Goal: Communication & Community: Share content

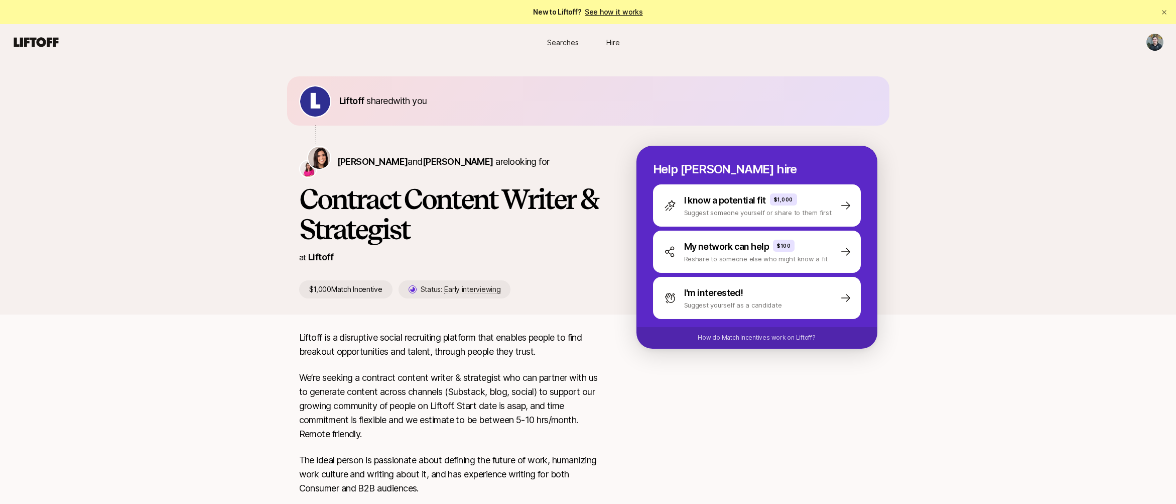
scroll to position [90, 0]
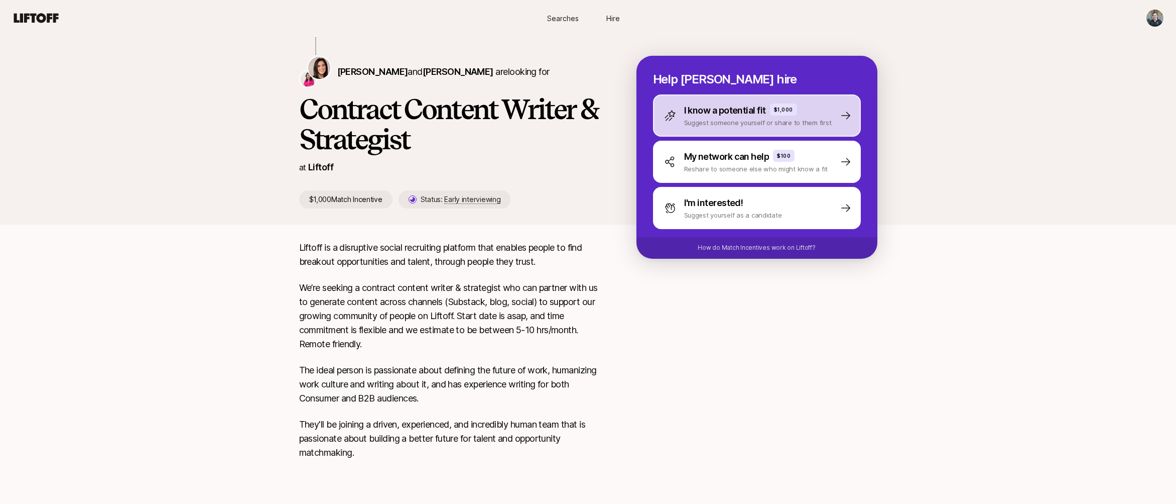
click at [707, 121] on p "Suggest someone yourself or share to them first" at bounding box center [758, 122] width 148 height 10
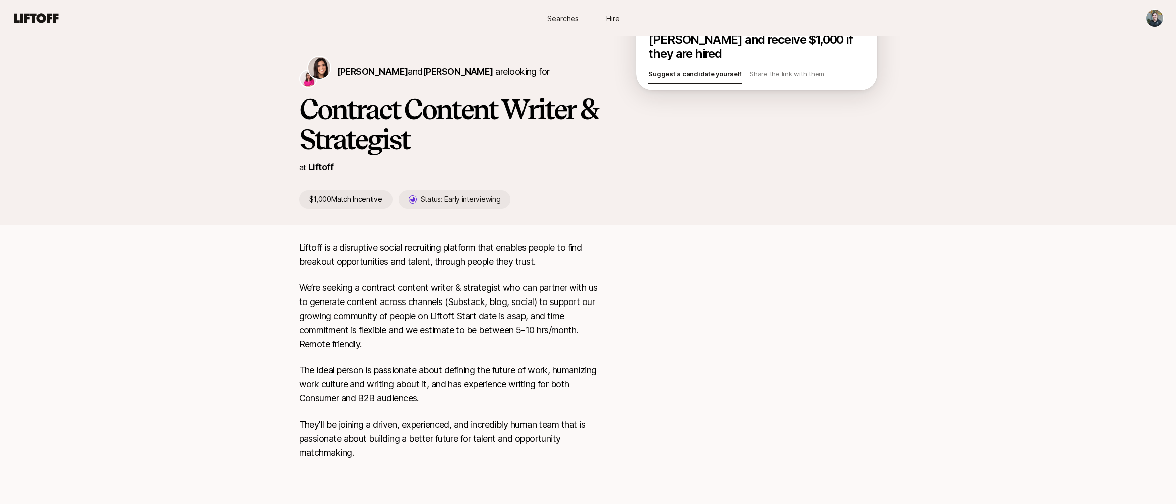
scroll to position [0, 0]
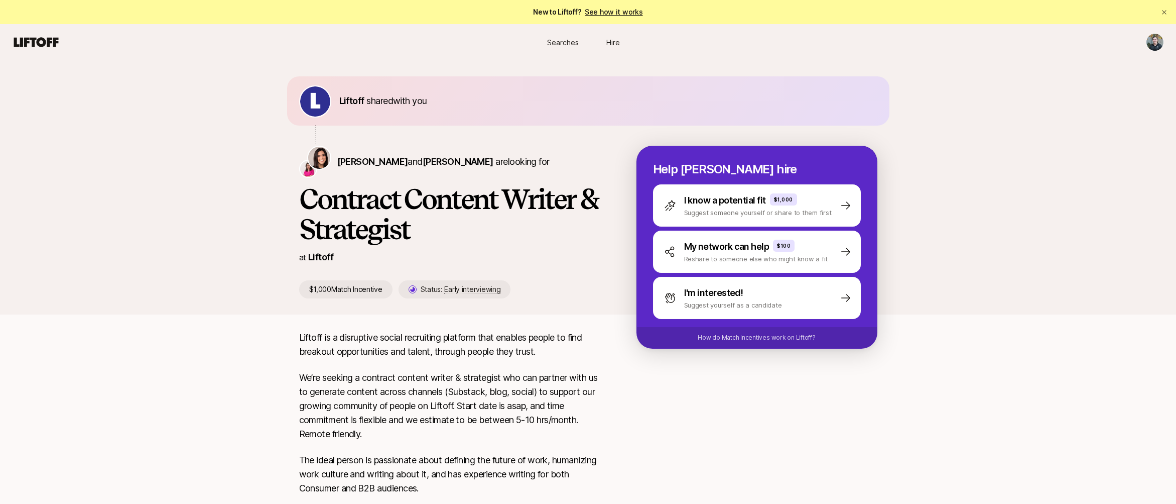
click at [708, 205] on p "I know a potential fit" at bounding box center [725, 200] width 82 height 14
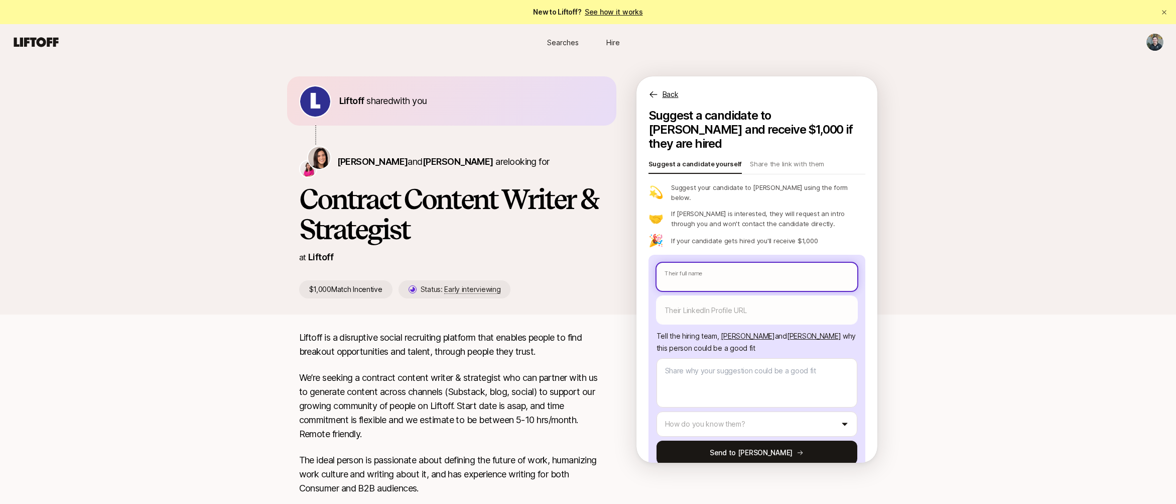
click at [714, 263] on input "text" at bounding box center [757, 277] width 201 height 28
type textarea "x"
type input "E"
type textarea "x"
type input "El"
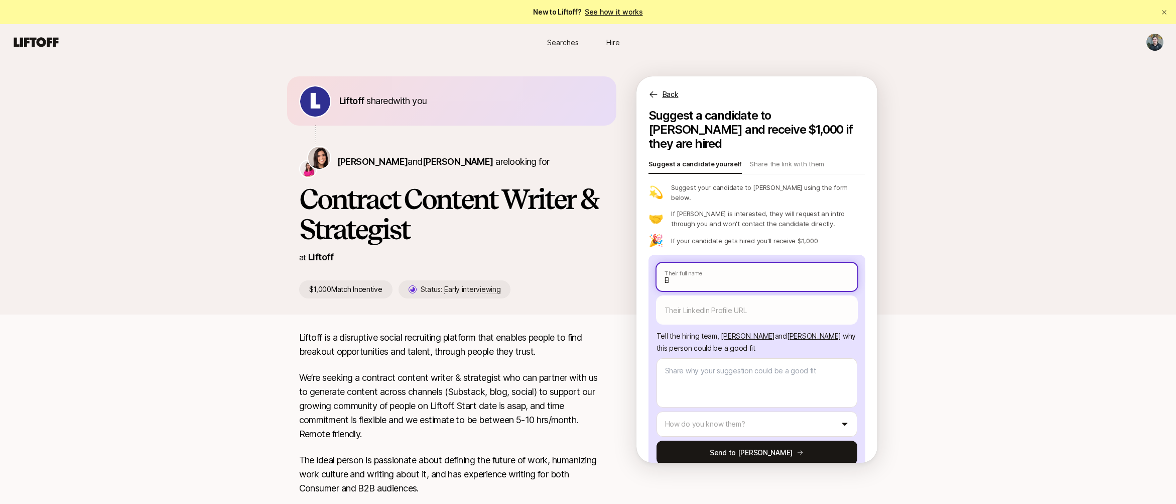
type textarea "x"
type input "[PERSON_NAME]"
type textarea "x"
type input "Eliz"
type textarea "x"
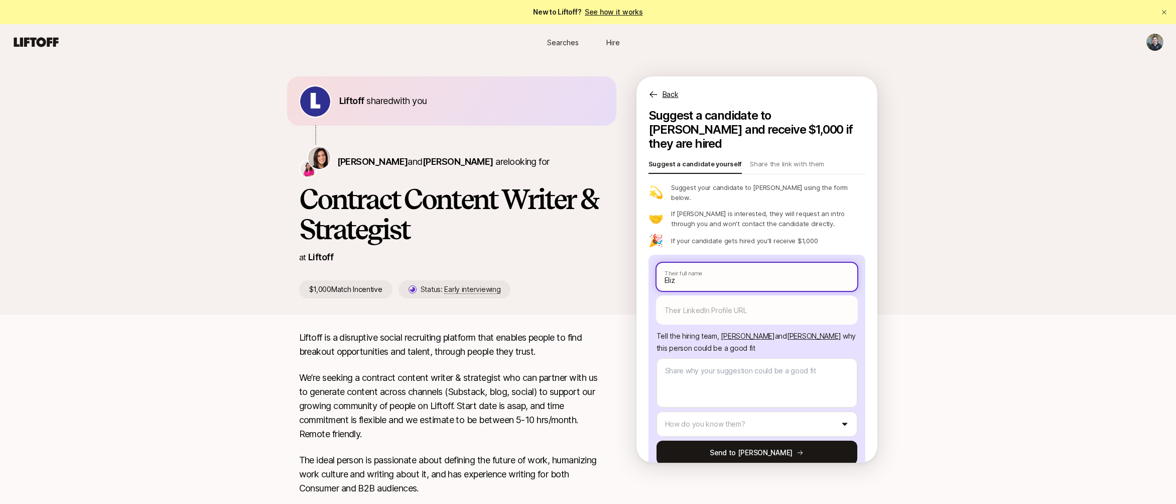
type input "[PERSON_NAME]"
type textarea "x"
type input "[PERSON_NAME]"
type textarea "x"
type input "[PERSON_NAME]"
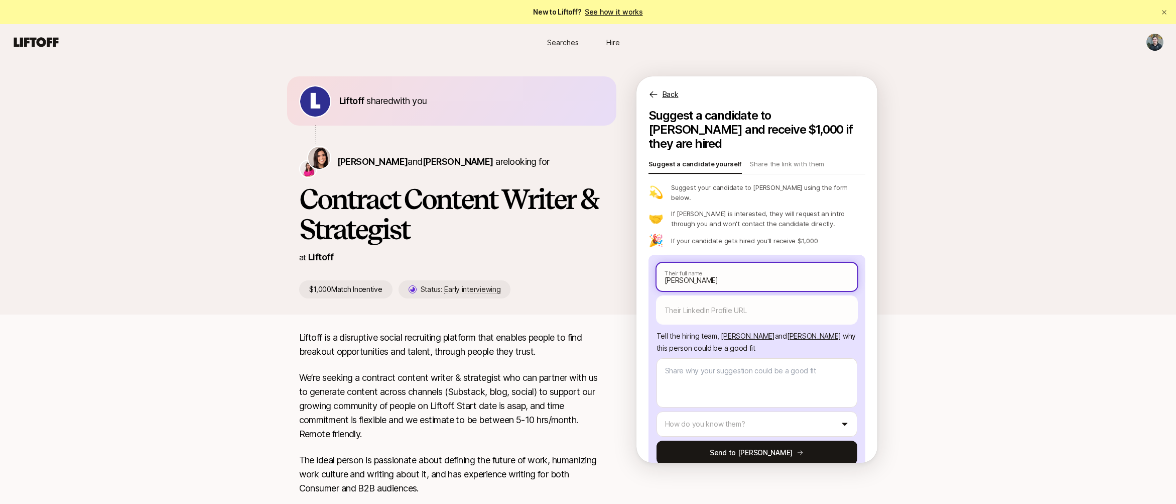
type textarea "x"
type input "[PERSON_NAME]"
type textarea "x"
type input "[PERSON_NAME]"
type textarea "x"
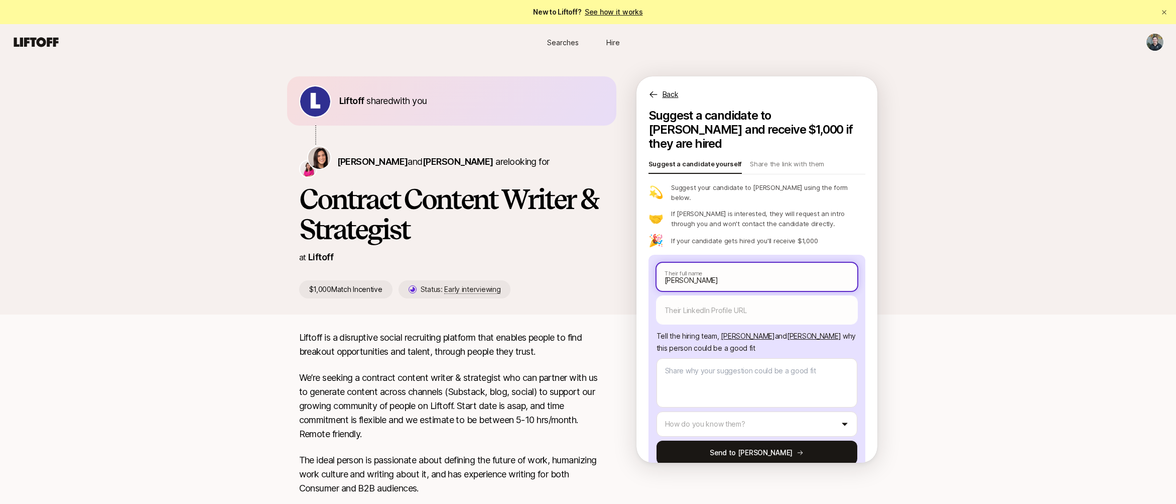
type input "[PERSON_NAME]"
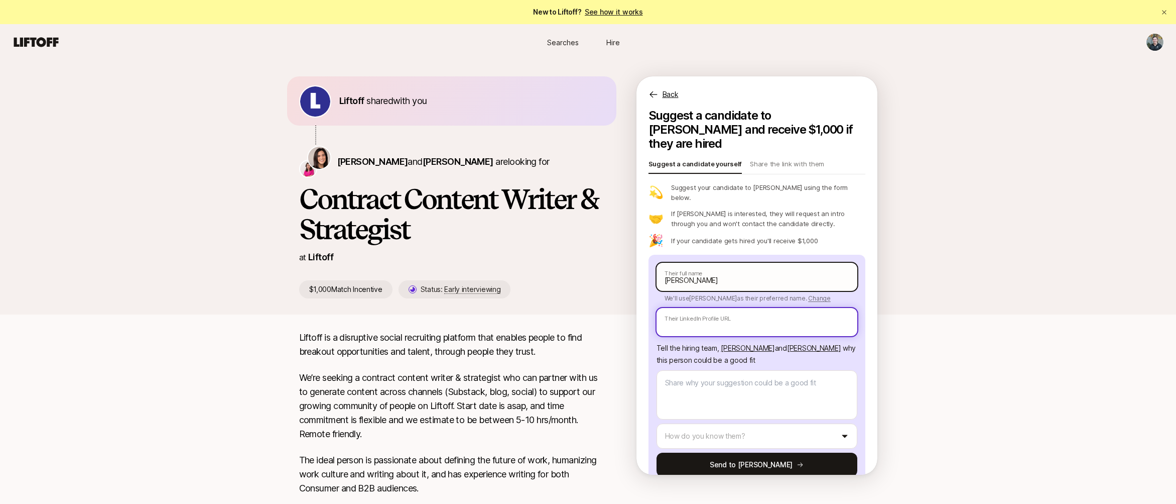
paste input "[URL][DOMAIN_NAME]"
type textarea "x"
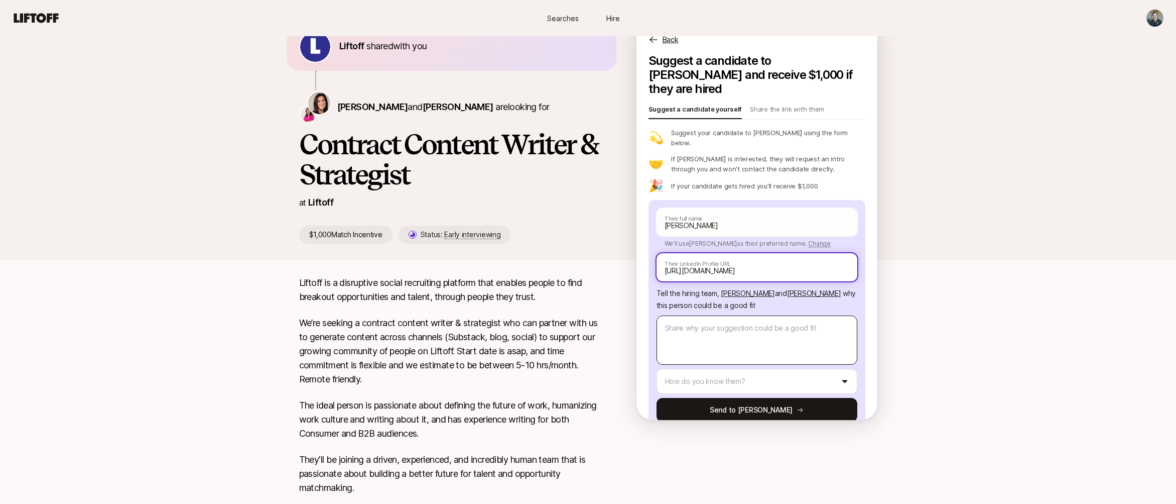
type input "[URL][DOMAIN_NAME]"
click at [730, 319] on textarea at bounding box center [757, 339] width 201 height 49
type textarea "x"
type textarea "E"
type textarea "x"
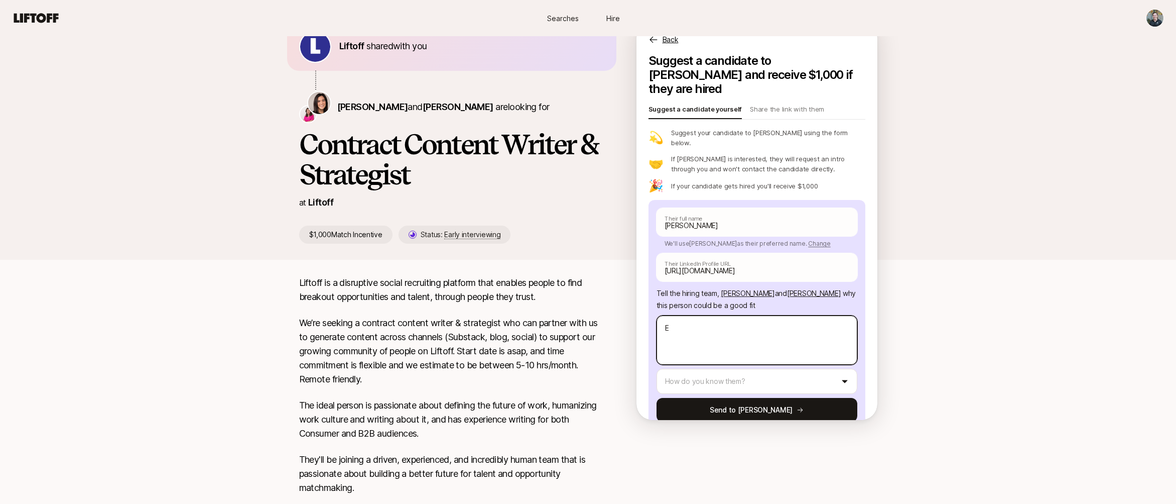
type textarea "Ex"
type textarea "x"
type textarea "Exp"
type textarea "x"
type textarea "Expe"
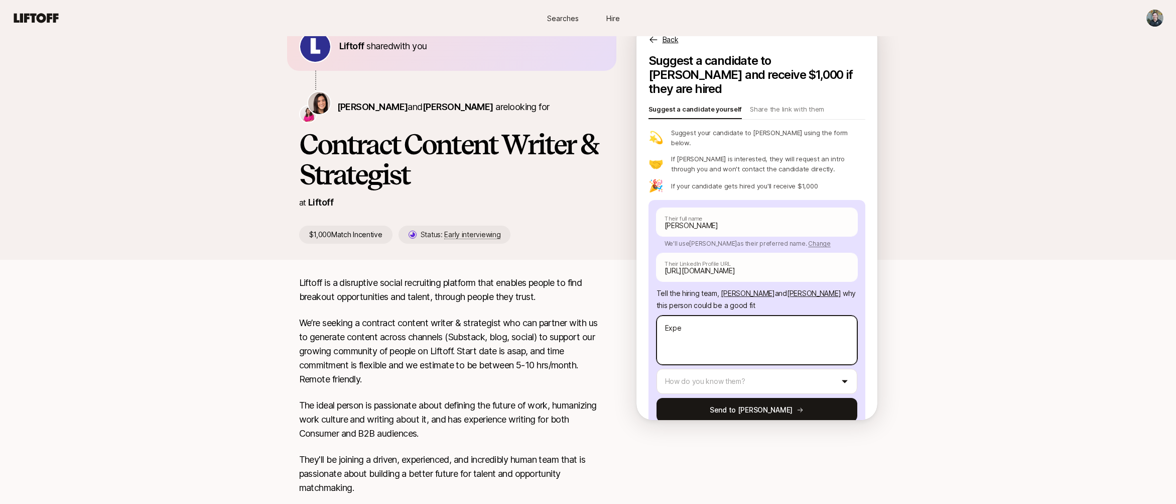
type textarea "x"
type textarea "Exper"
type textarea "x"
type textarea "Experie"
type textarea "x"
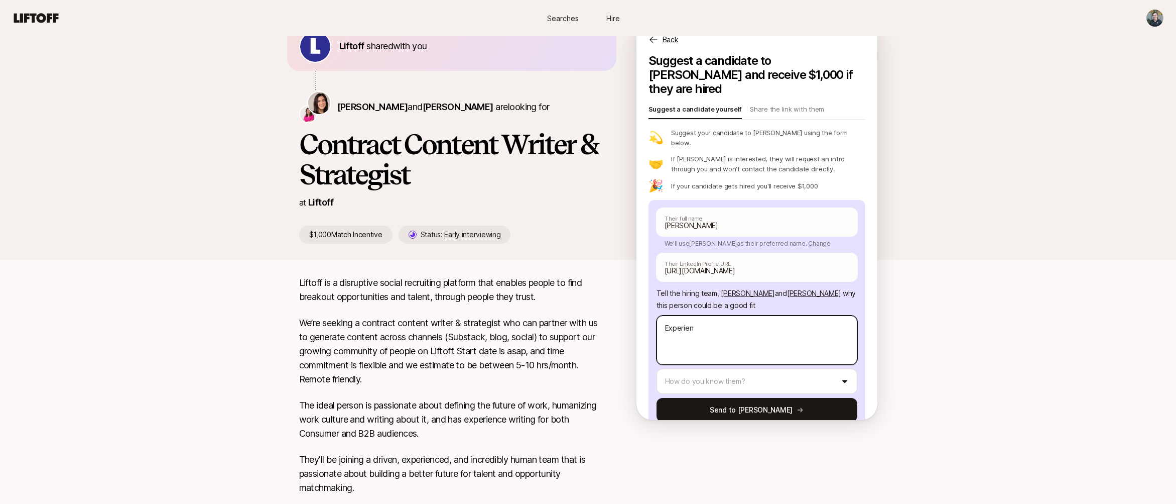
type textarea "Experienc"
type textarea "x"
type textarea "Experience"
type textarea "x"
type textarea "Experience"
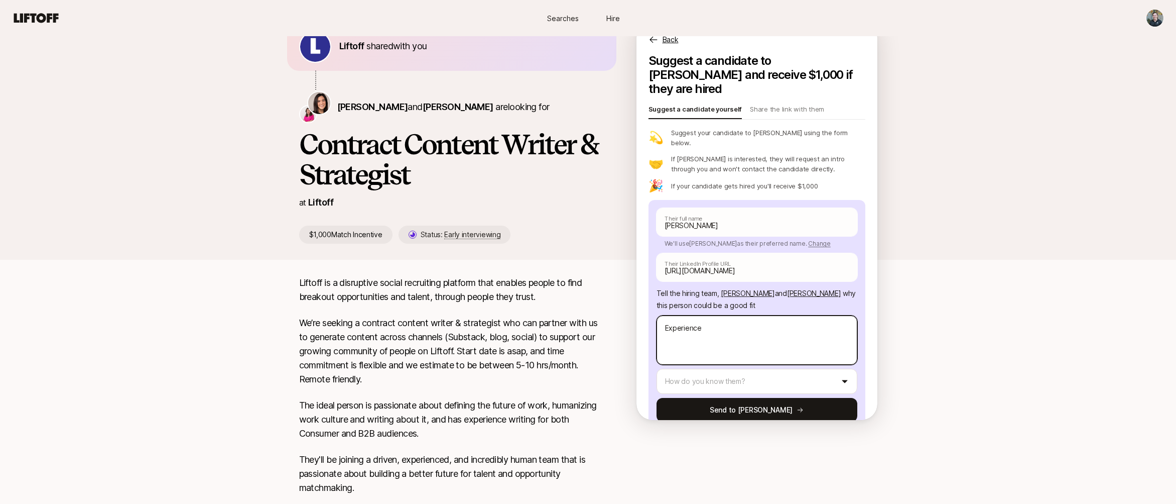
type textarea "x"
type textarea "Experience w"
type textarea "x"
type textarea "Experience w"
type textarea "x"
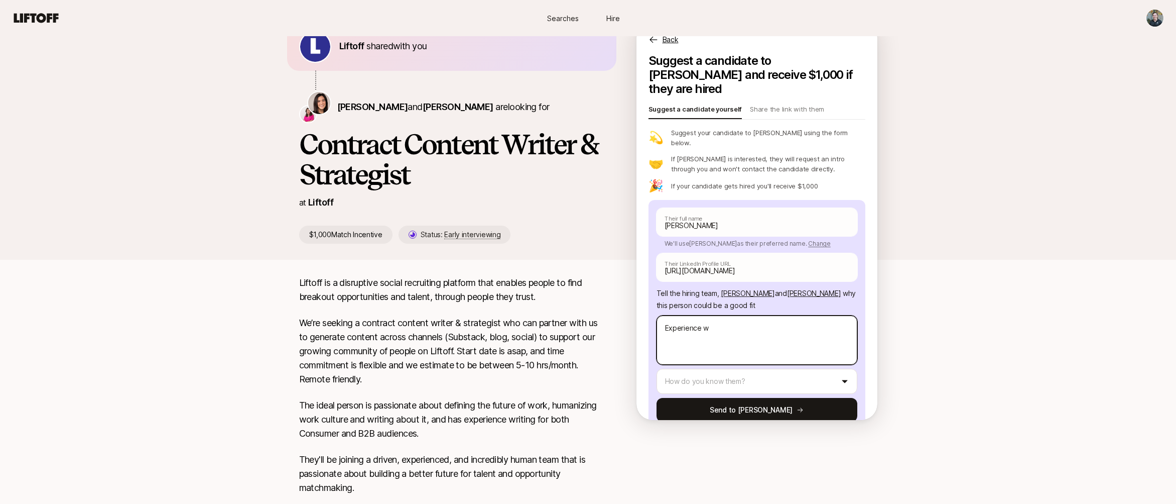
type textarea "Experience w B"
type textarea "x"
type textarea "Experience w B1"
type textarea "x"
type textarea "Experience w B12"
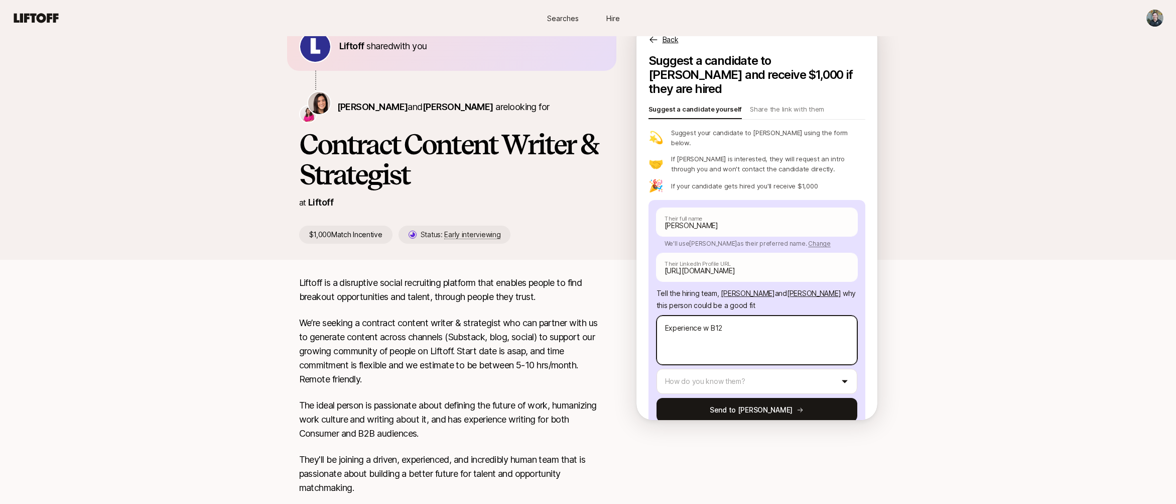
type textarea "x"
type textarea "Experience w B12b"
type textarea "x"
type textarea "Experience w B12"
type textarea "x"
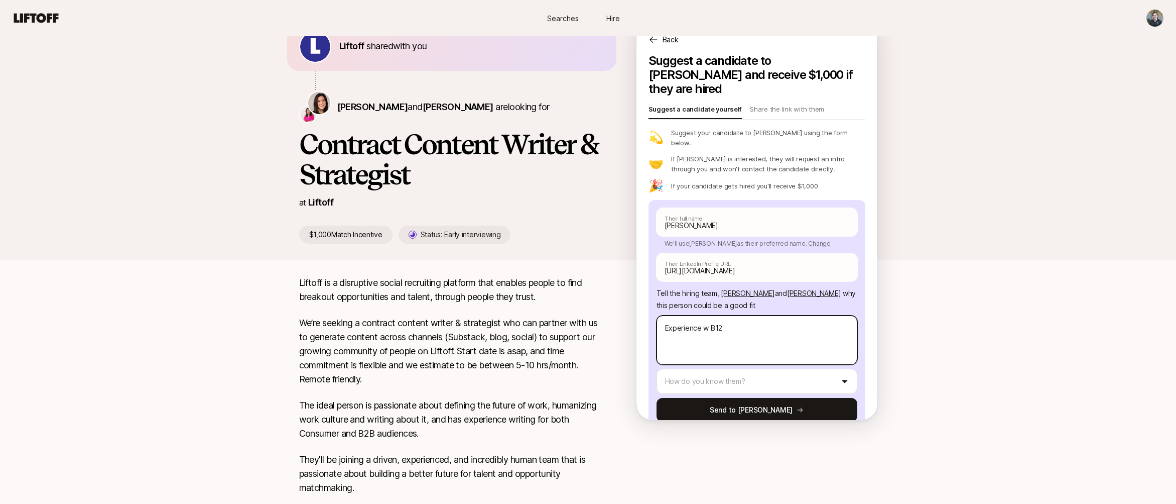
type textarea "Experience w B1"
type textarea "x"
type textarea "Experience w B"
type textarea "x"
type textarea "Experience w B2"
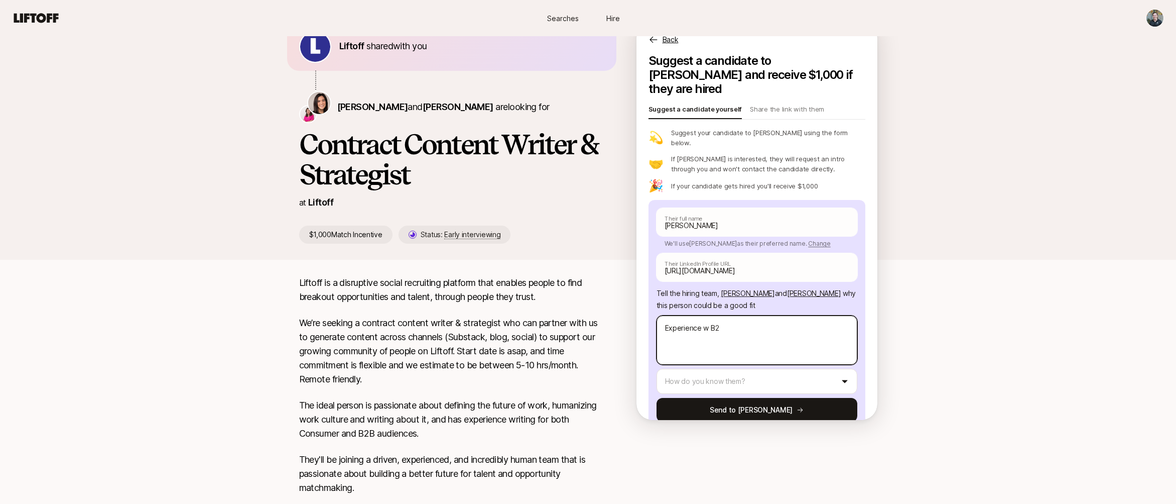
type textarea "x"
type textarea "Experience w B2B"
type textarea "x"
type textarea "Experience w B2B"
type textarea "x"
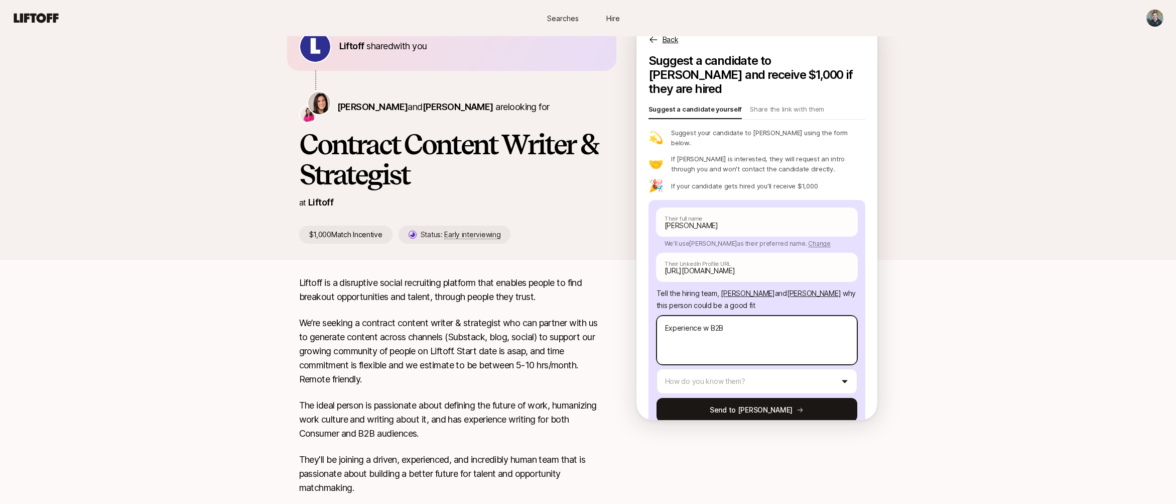
type textarea "Experience w B2B +"
type textarea "x"
type textarea "Experience w B2B +"
type textarea "x"
type textarea "Experience w B2B + c"
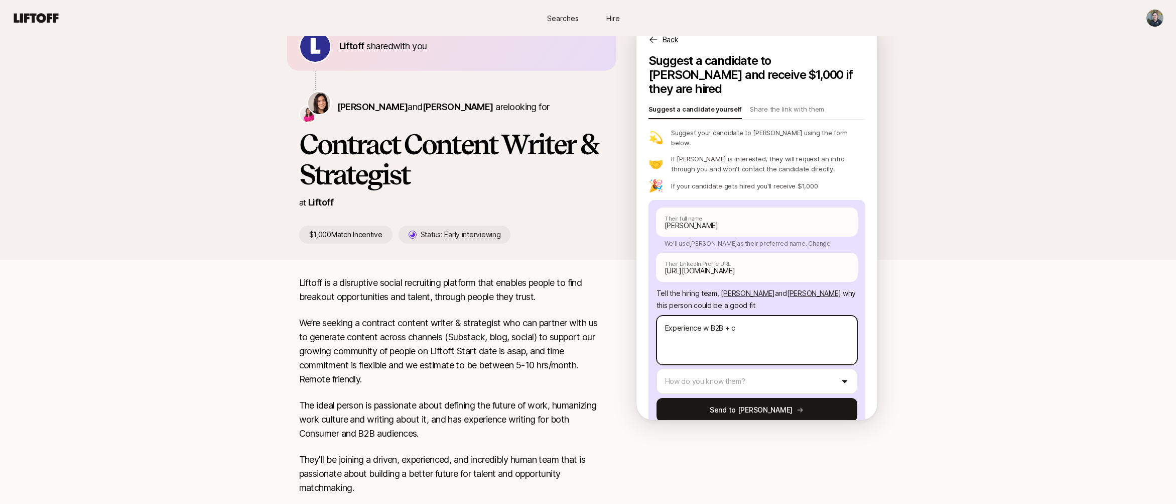
type textarea "x"
type textarea "Experience w B2B + co"
type textarea "x"
type textarea "Experience w B2B + con"
type textarea "x"
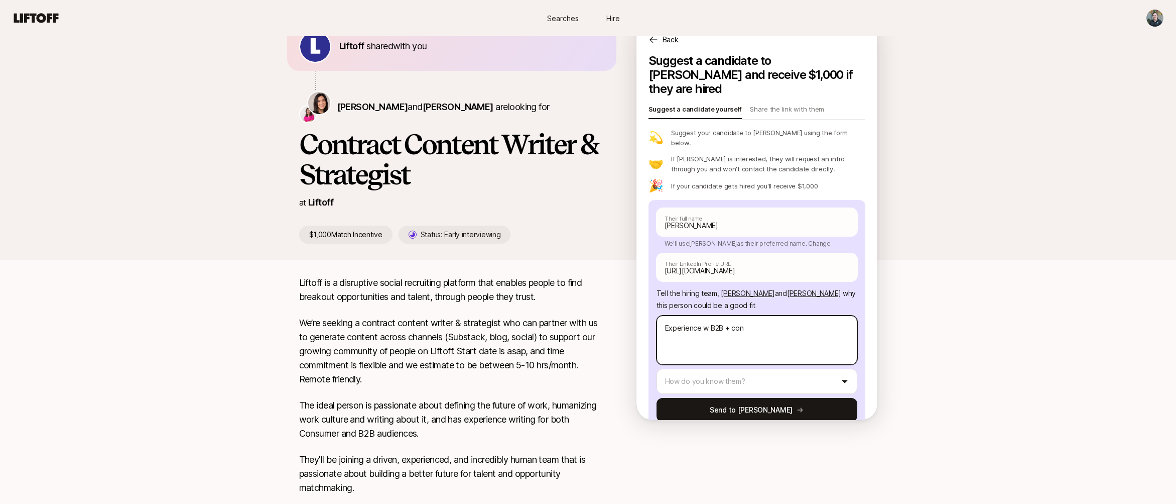
type textarea "Experience w B2B + cons"
type textarea "x"
type textarea "Experience w B2B + consu"
type textarea "x"
type textarea "Experience w B2B + consum"
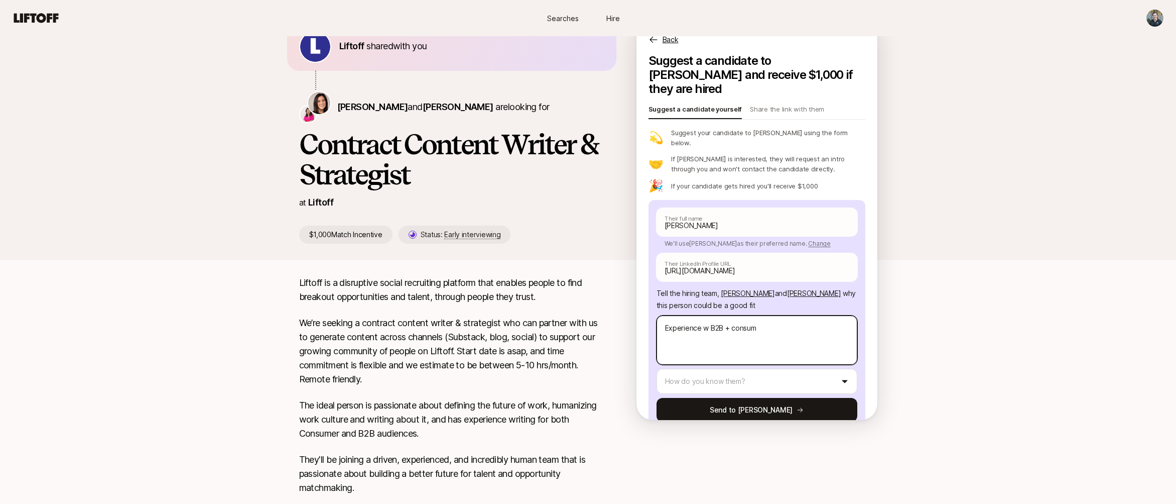
type textarea "x"
type textarea "Experience w B2B + consume"
type textarea "x"
type textarea "Experience w B2B + consumer"
type textarea "x"
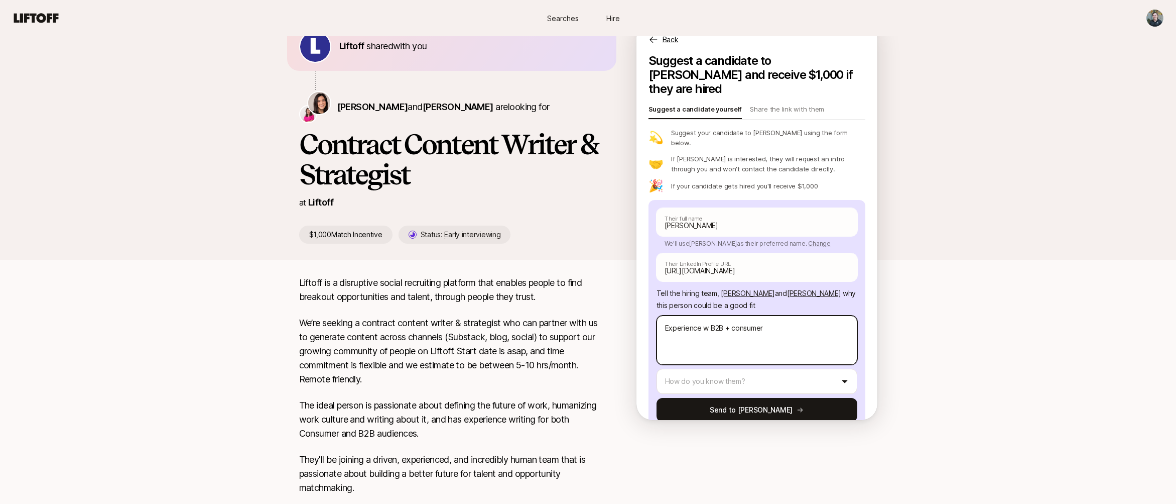
type textarea "Experience w B2B + consumer"
type textarea "x"
type textarea "Experience w B2B + consumer c"
type textarea "x"
type textarea "Experience w B2B + consumer co"
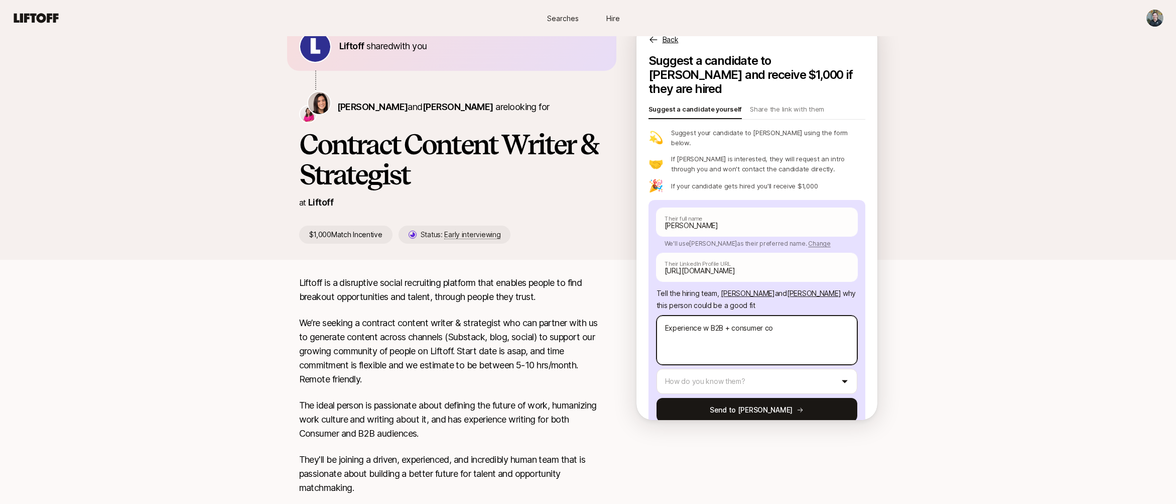
type textarea "x"
type textarea "Experience w B2B + consumer com"
type textarea "x"
type textarea "Experience w B2B + consumer comm"
type textarea "x"
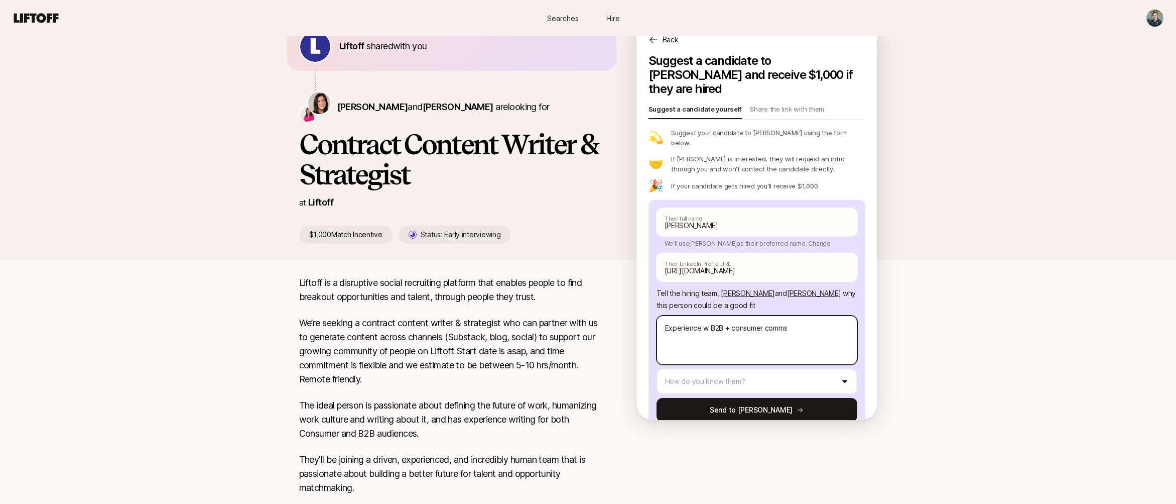
type textarea "Experience w B2B + consumer comms,"
type textarea "x"
type textarea "Experience w B2B + consumer comms,"
type textarea "x"
type textarea "Experience w B2B + consumer comms, a"
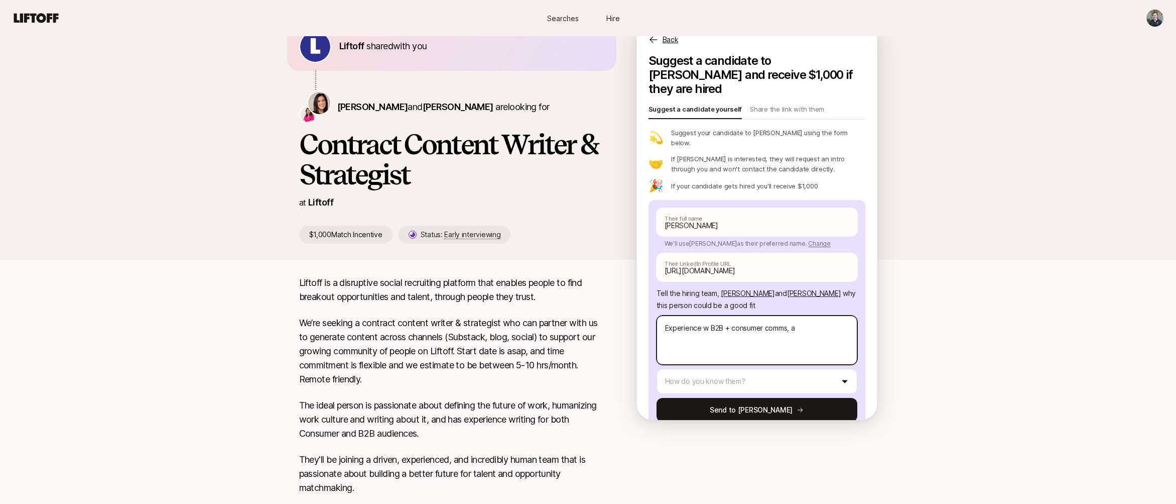
type textarea "x"
type textarea "Experience w B2B + consumer comms, al"
type textarea "x"
type textarea "Experience w B2B + consumer comms, als"
type textarea "x"
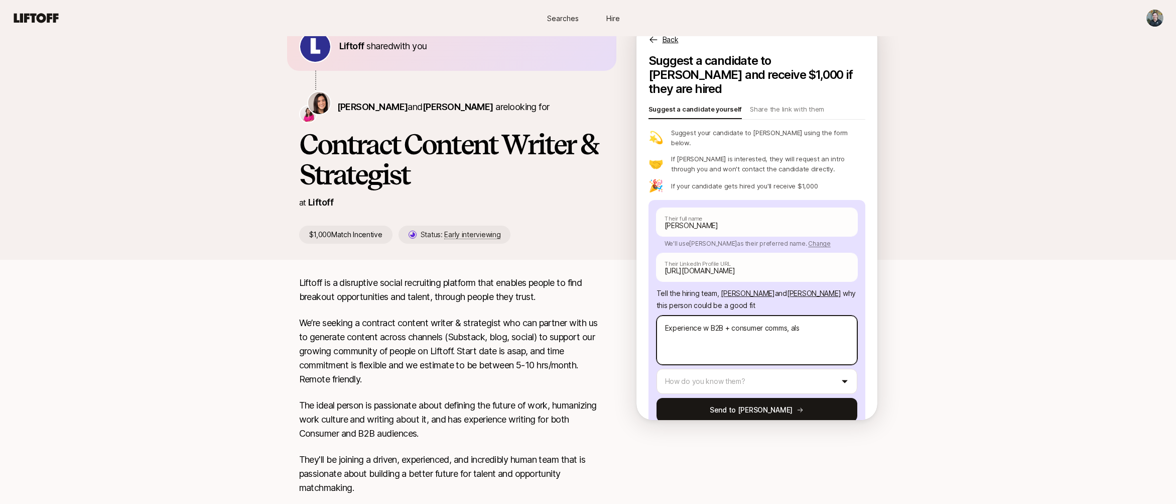
type textarea "Experience w B2B + consumer comms, also"
type textarea "x"
type textarea "Experience w B2B + consumer comms, also"
type textarea "x"
type textarea "Experience w B2B + consumer comms, also l"
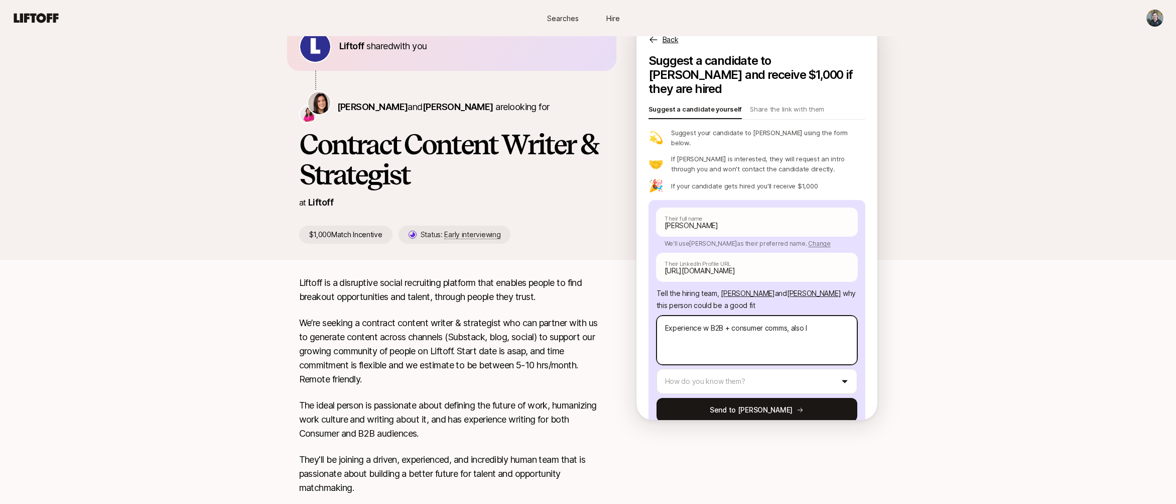
type textarea "x"
type textarea "Experience w B2B + consumer comms, also lo"
type textarea "x"
type textarea "Experience w B2B + consumer comms, also loo"
type textarea "x"
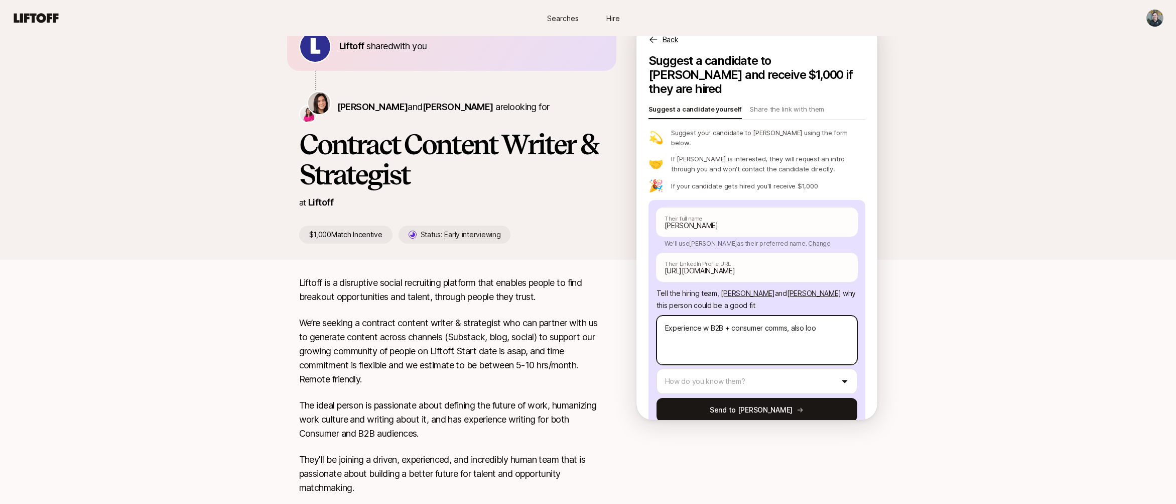
type textarea "Experience w B2B + consumer comms, also look"
type textarea "x"
type textarea "Experience w B2B + consumer comms, also looki"
type textarea "x"
type textarea "Experience w B2B + consumer comms, also lookin"
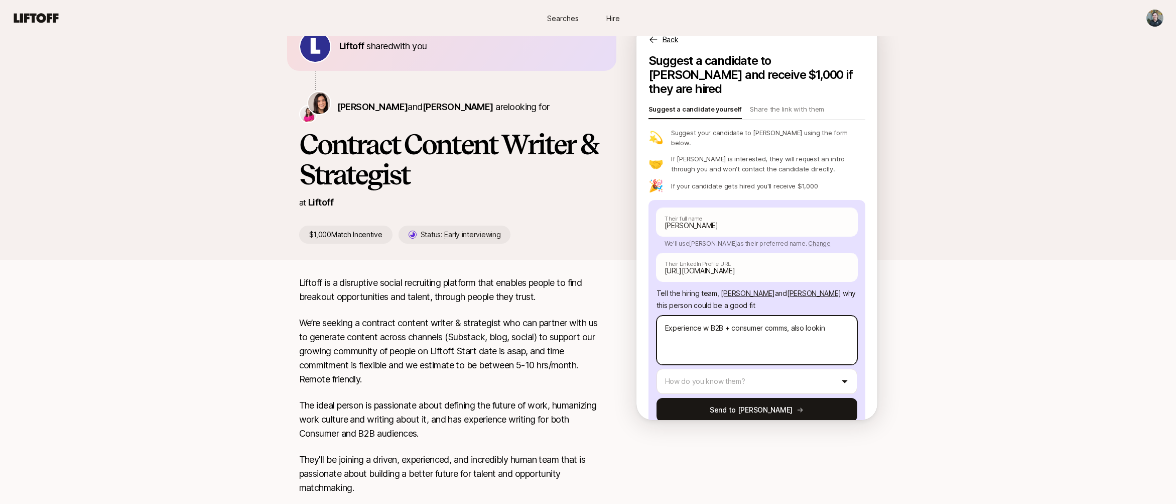
type textarea "x"
type textarea "Experience w B2B + consumer comms, also looking"
type textarea "x"
type textarea "Experience w B2B + consumer comms, also looking"
type textarea "x"
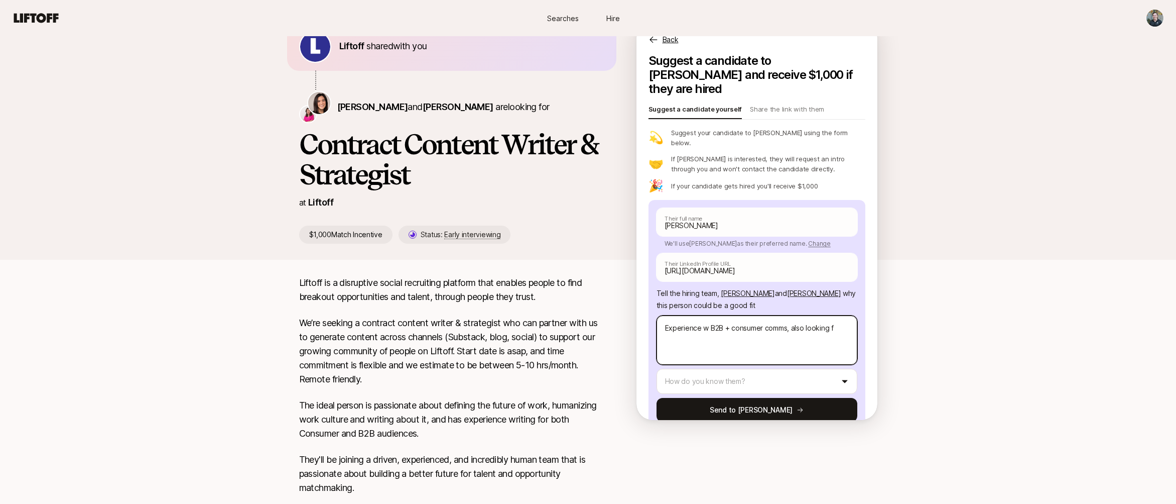
type textarea "Experience w B2B + consumer comms, also looking fo"
type textarea "x"
type textarea "Experience w B2B + consumer comms, also looking for"
type textarea "x"
type textarea "Experience w B2B + consumer comms, also looking for"
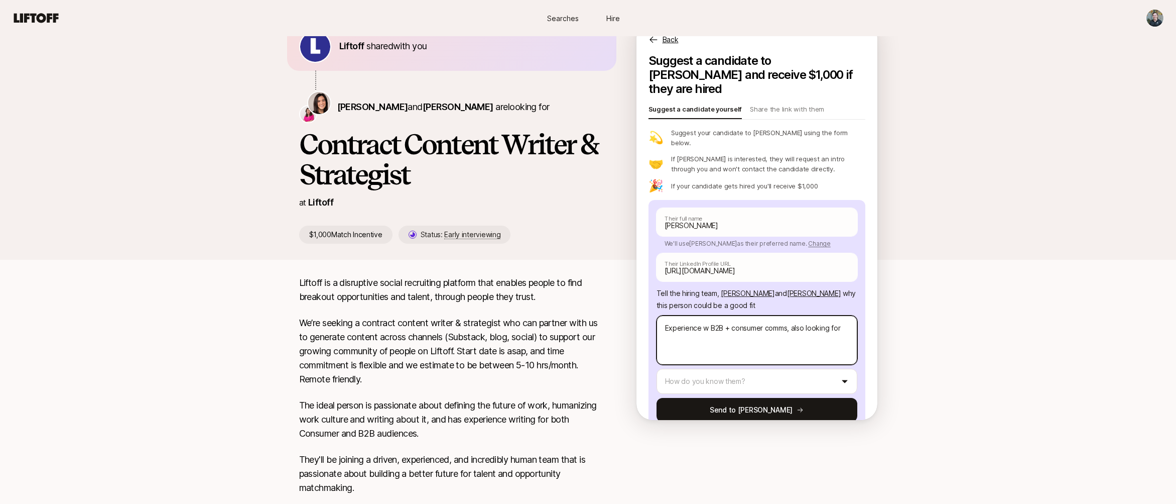
type textarea "x"
type textarea "Experience w B2B + consumer comms, also looking for p"
type textarea "x"
type textarea "Experience w B2B + consumer comms, also looking for pa"
type textarea "x"
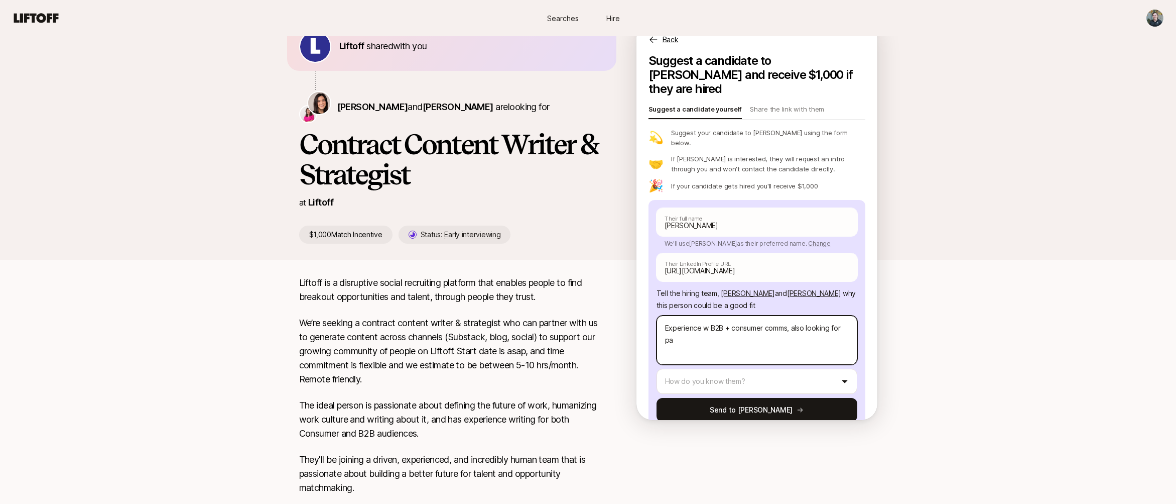
type textarea "Experience w B2B + consumer comms, also looking for par"
type textarea "x"
type textarea "Experience w B2B + consumer comms, also looking for part"
type textarea "x"
type textarea "Experience w B2B + consumer comms, also looking for part"
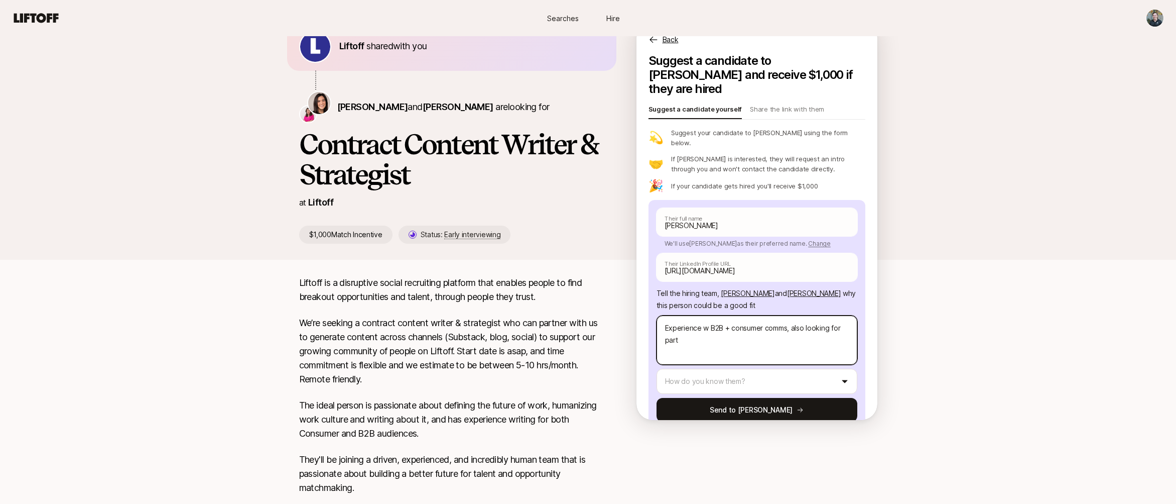
type textarea "x"
type textarea "Experience w B2B + consumer comms, also looking for part t"
type textarea "x"
type textarea "Experience w B2B + consumer comms, also looking for part ti"
type textarea "x"
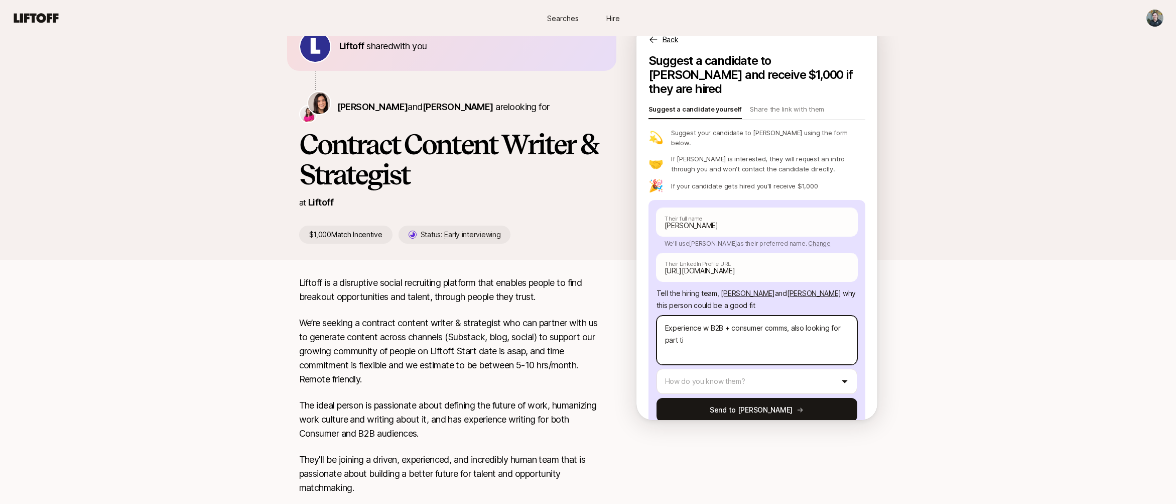
type textarea "Experience w B2B + consumer comms, also looking for part [PERSON_NAME]"
type textarea "x"
type textarea "Experience w B2B + consumer comms, also looking for part time"
type textarea "x"
type textarea "Experience w B2B + consumer comms, also looking for part time wor"
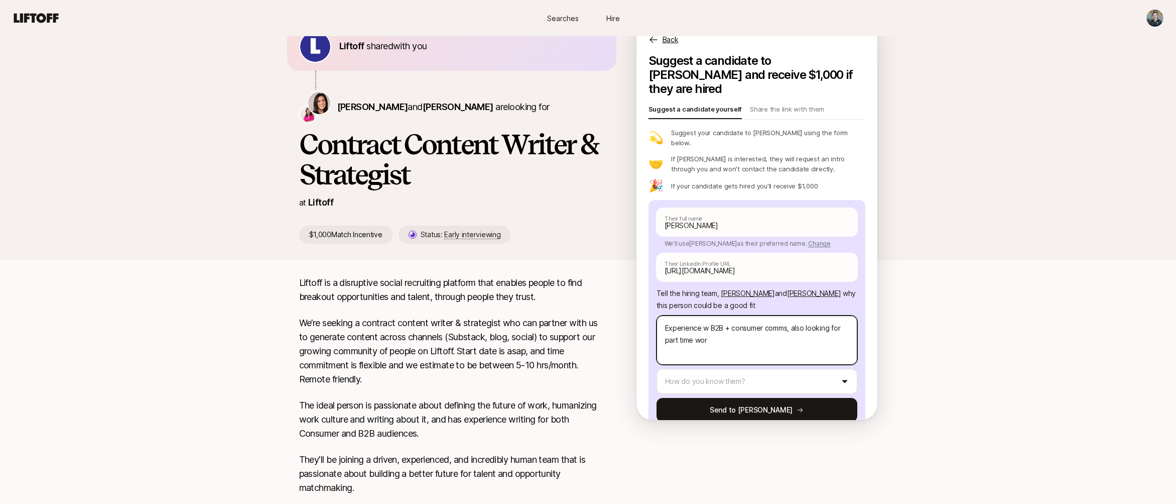
type textarea "x"
type textarea "Experience w B2B + consumer comms, also looking for [DEMOGRAPHIC_DATA] work,"
type textarea "x"
type textarea "Experience w B2B + consumer comms, also looking for [DEMOGRAPHIC_DATA] work,"
type textarea "x"
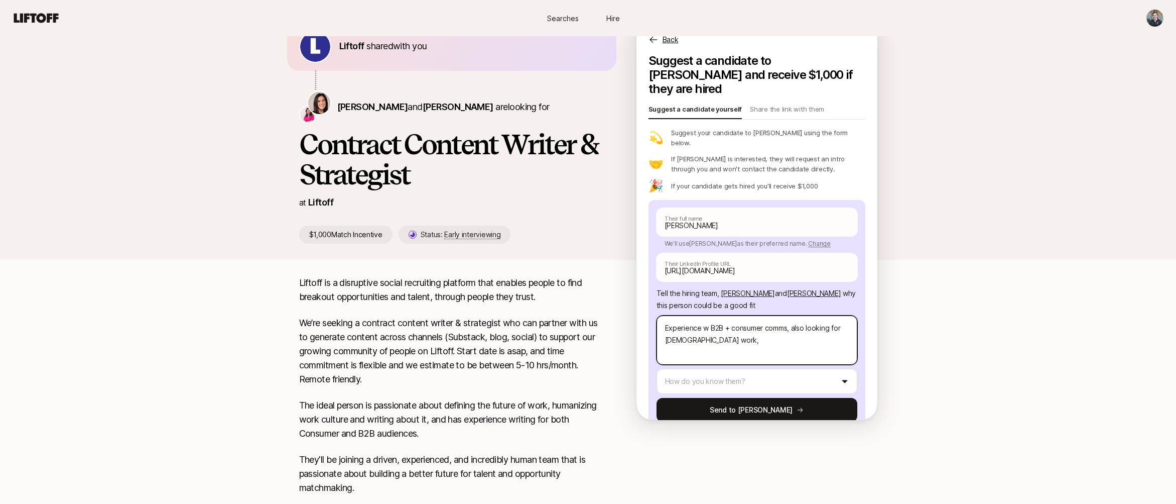
type textarea "Experience w B2B + consumer comms, also looking for [DEMOGRAPHIC_DATA] work"
type textarea "x"
type textarea "Experience w B2B + consumer comms, also looking for [DEMOGRAPHIC_DATA] work."
type textarea "x"
type textarea "Experience w B2B + consumer comms, also looking for [DEMOGRAPHIC_DATA] work."
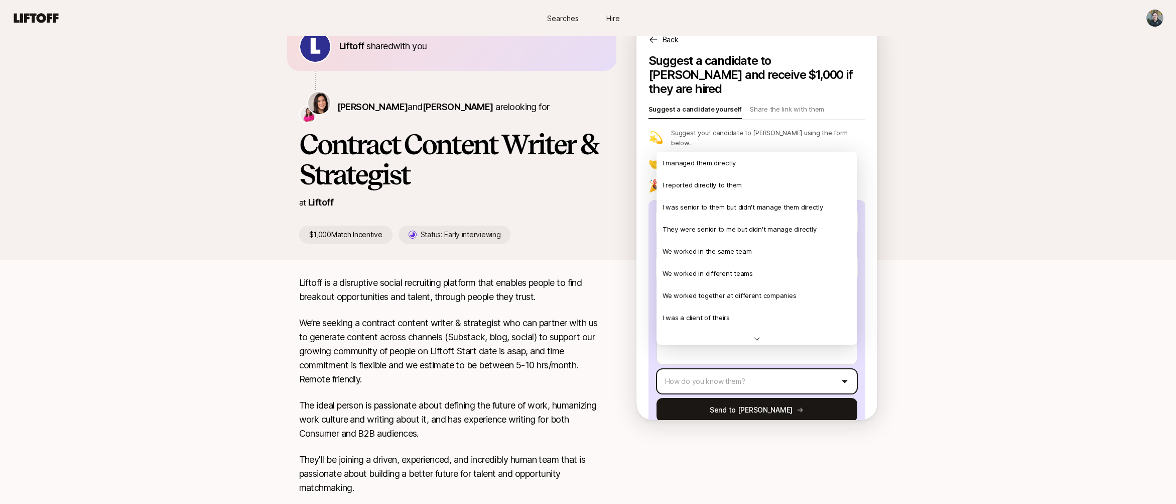
click at [717, 357] on html "New to Liftoff? See how it works Searches Hire Searches Hire [PERSON_NAME] shar…" at bounding box center [588, 197] width 1176 height 504
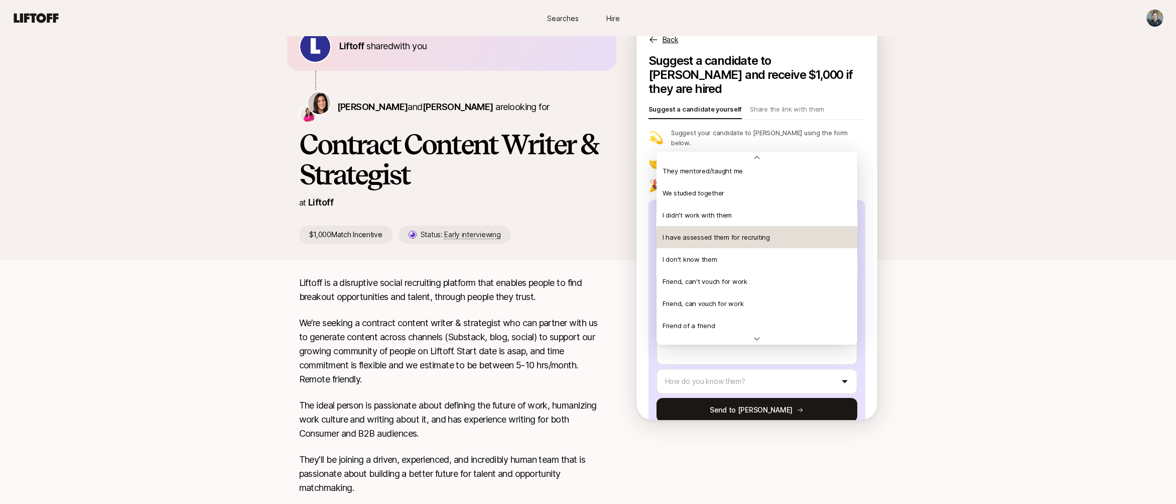
scroll to position [225, 0]
drag, startPoint x: 759, startPoint y: 275, endPoint x: 775, endPoint y: 290, distance: 22.4
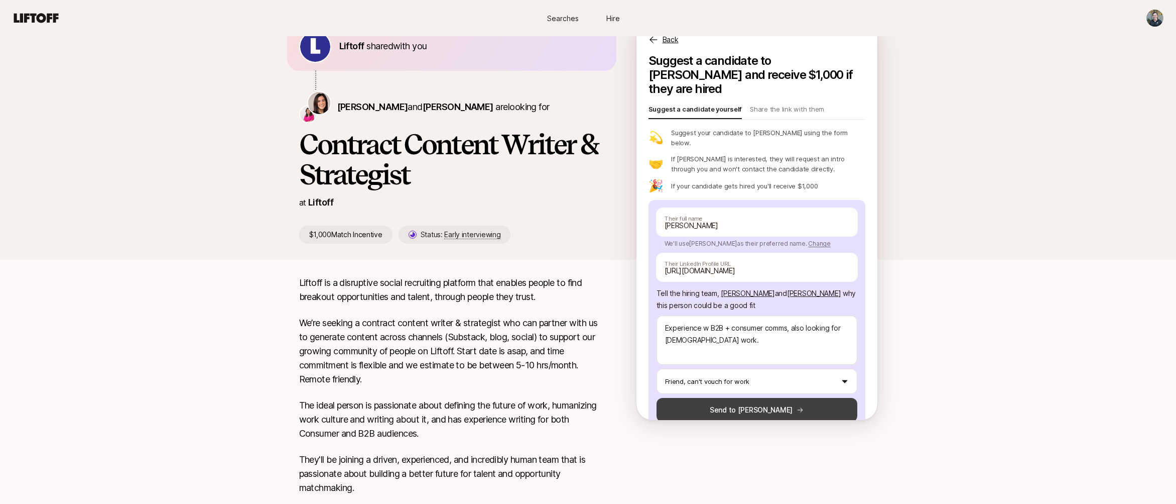
click at [797, 406] on icon at bounding box center [800, 409] width 7 height 7
type textarea "x"
